Goal: Task Accomplishment & Management: Manage account settings

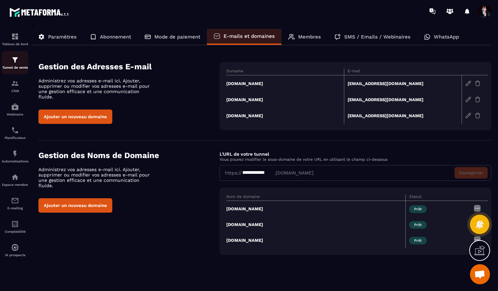
click at [14, 60] on img at bounding box center [15, 60] width 8 height 8
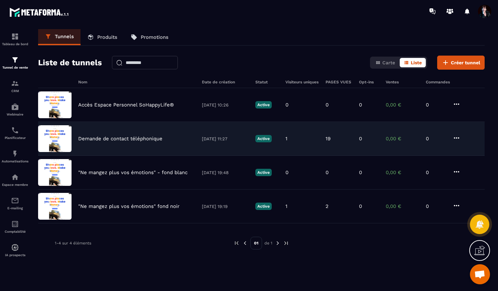
click at [119, 156] on div "Demande de contact téléphonique [DATE] 11:27 Active 1 19 0 0,00 € 0" at bounding box center [261, 173] width 447 height 34
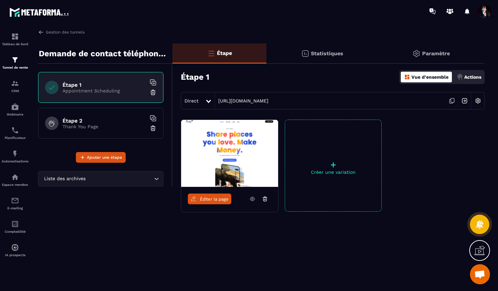
click at [209, 100] on icon at bounding box center [208, 101] width 5 height 3
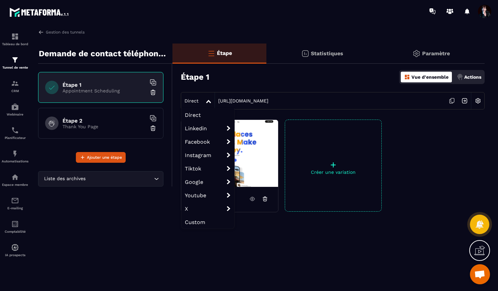
click at [209, 102] on icon at bounding box center [208, 101] width 5 height 3
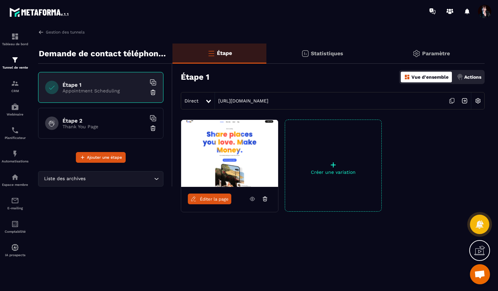
click at [478, 102] on img at bounding box center [478, 100] width 13 height 13
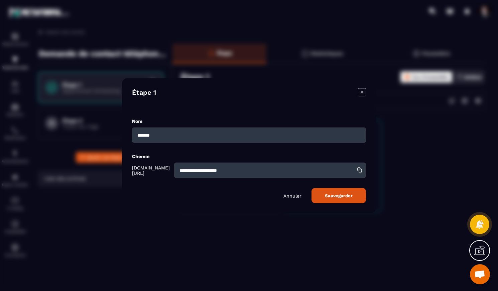
click at [293, 197] on p "Annuler" at bounding box center [293, 195] width 18 height 5
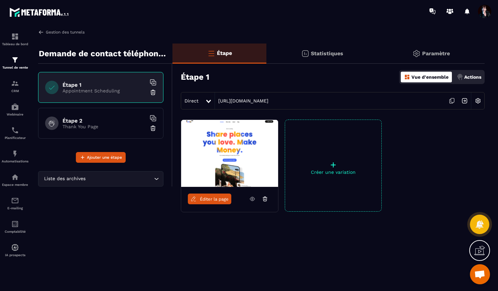
click at [49, 32] on link "Gestion des tunnels" at bounding box center [61, 32] width 47 height 6
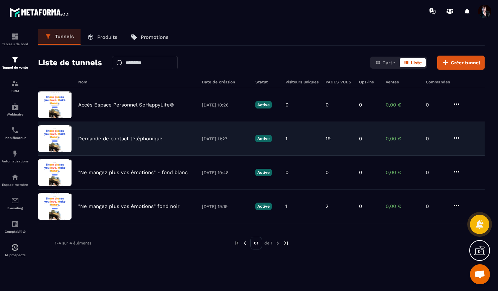
click at [106, 141] on p "Demande de contact téléphonique" at bounding box center [120, 138] width 84 height 6
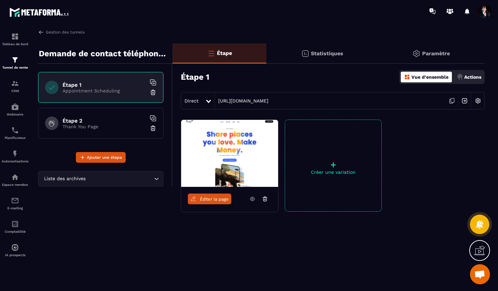
click at [105, 126] on p "Thank You Page" at bounding box center [105, 126] width 84 height 5
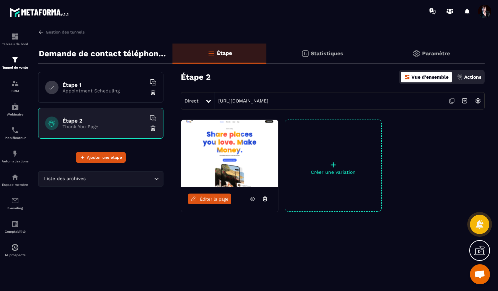
click at [102, 94] on div "Étape 1 Appointment Scheduling" at bounding box center [100, 87] width 125 height 31
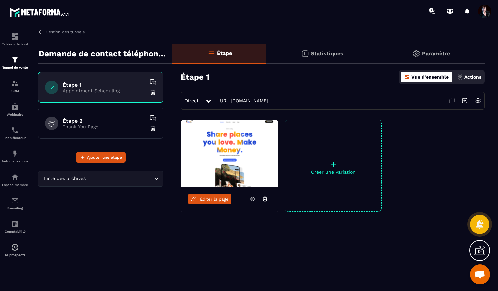
click at [483, 274] on span "Ouvrir le chat" at bounding box center [480, 274] width 11 height 9
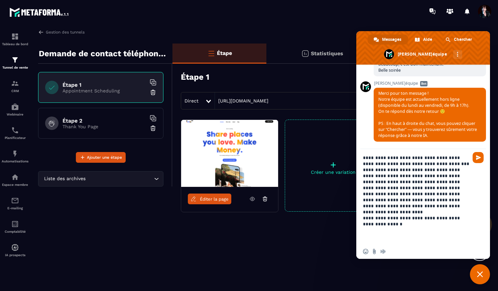
scroll to position [5256, 0]
click at [436, 229] on textarea "**********" at bounding box center [416, 196] width 107 height 95
drag, startPoint x: 392, startPoint y: 226, endPoint x: 370, endPoint y: 219, distance: 23.3
click at [370, 219] on textarea "**********" at bounding box center [416, 196] width 107 height 95
type textarea "**********"
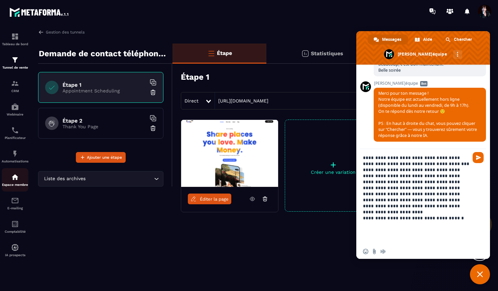
click at [11, 182] on div "Espace membre" at bounding box center [15, 179] width 27 height 13
